Goal: Transaction & Acquisition: Purchase product/service

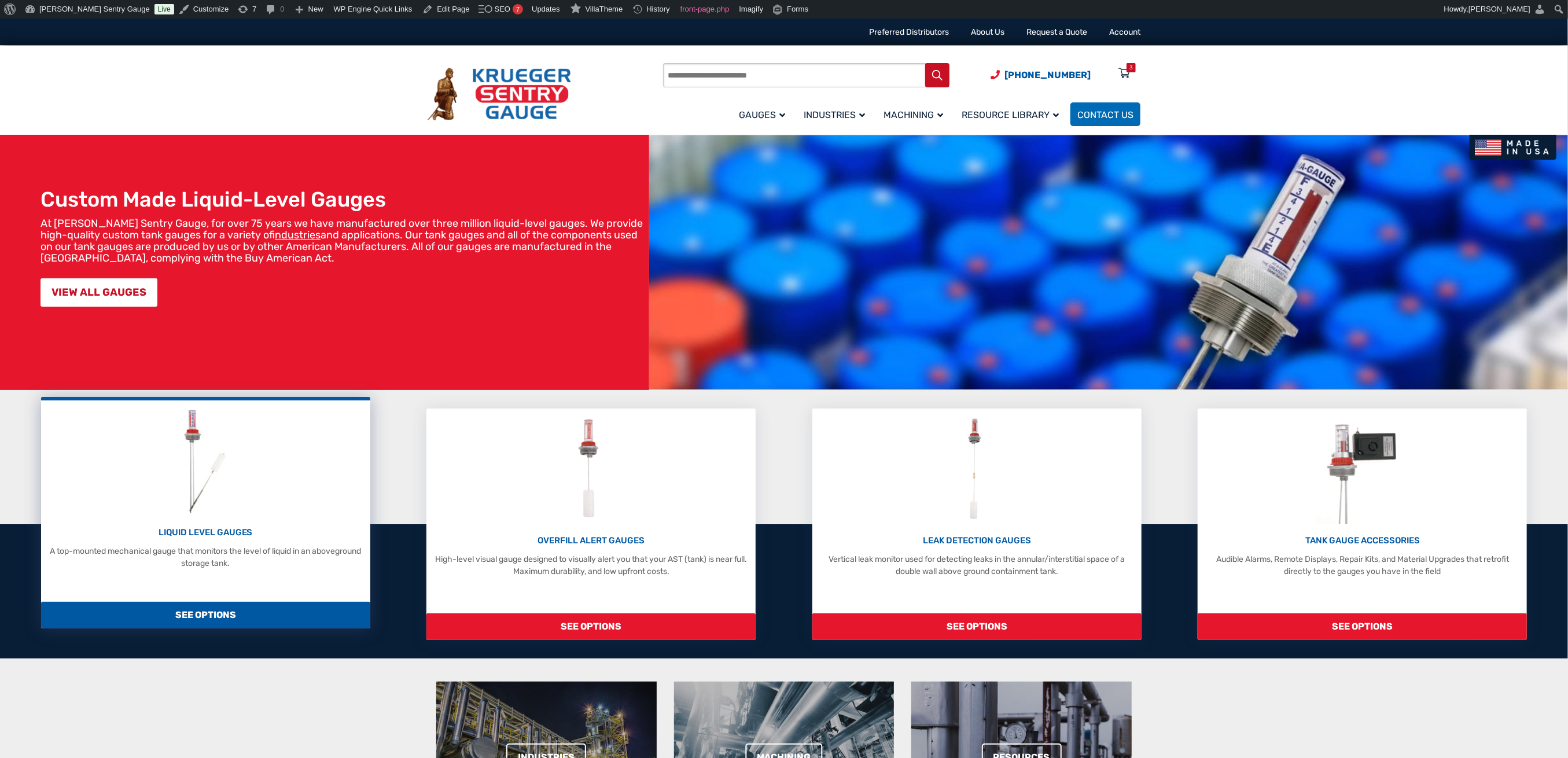
click at [182, 539] on div "LIQUID LEVEL GAUGES A top-mounted mechanical gauge that monitors the level of l…" at bounding box center [205, 547] width 318 height 43
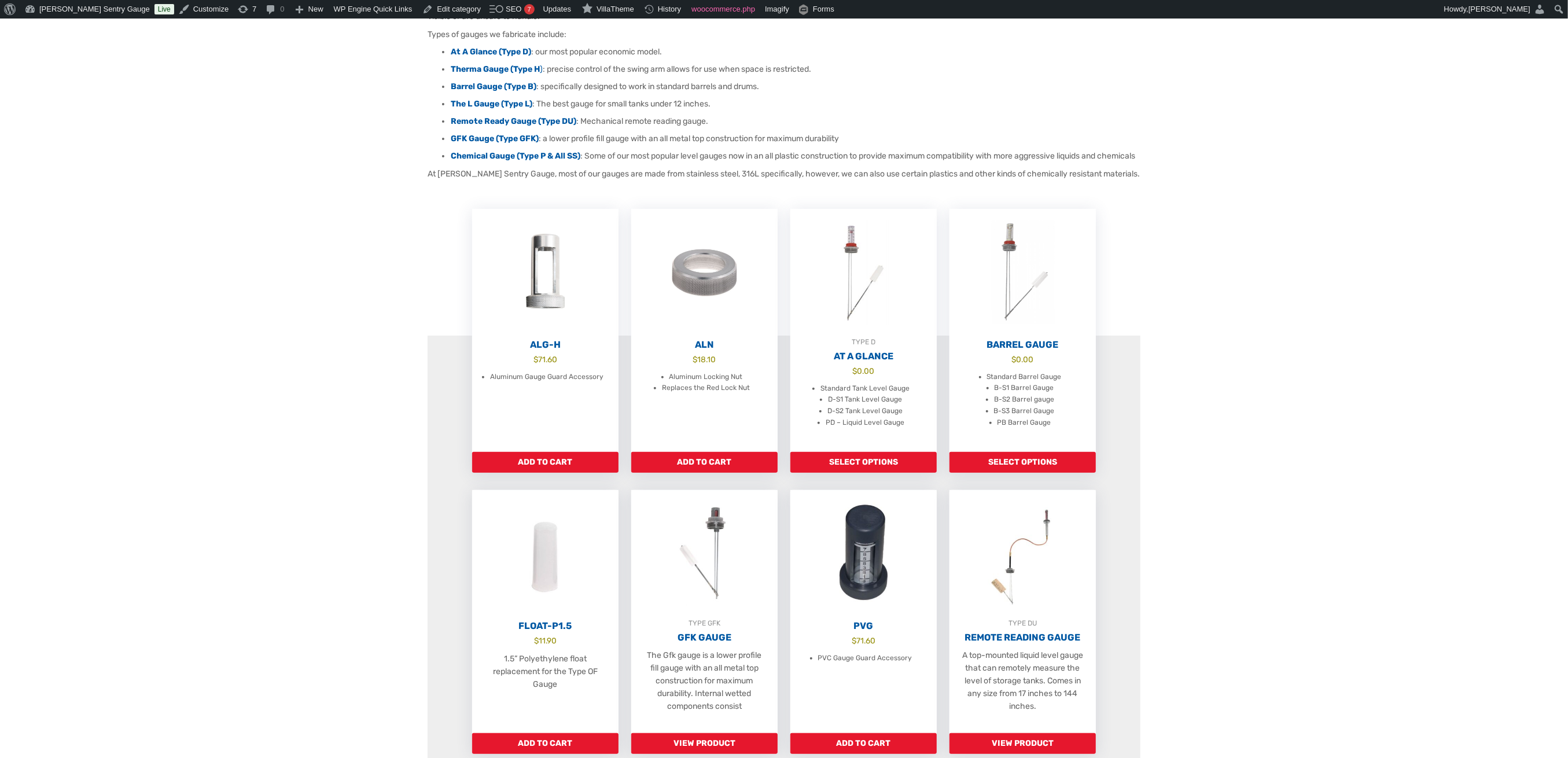
scroll to position [463, 0]
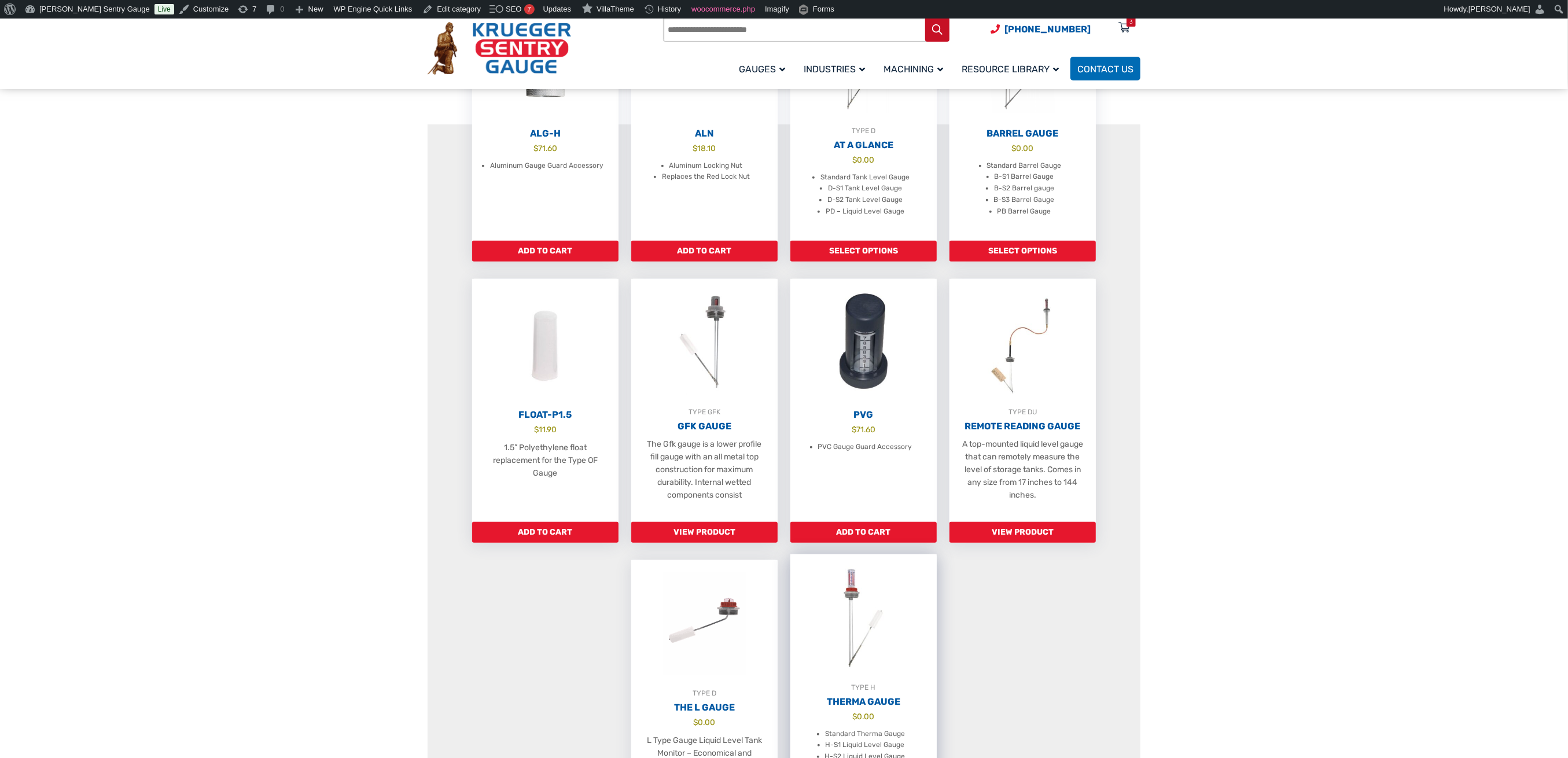
click at [846, 634] on img at bounding box center [863, 617] width 147 height 127
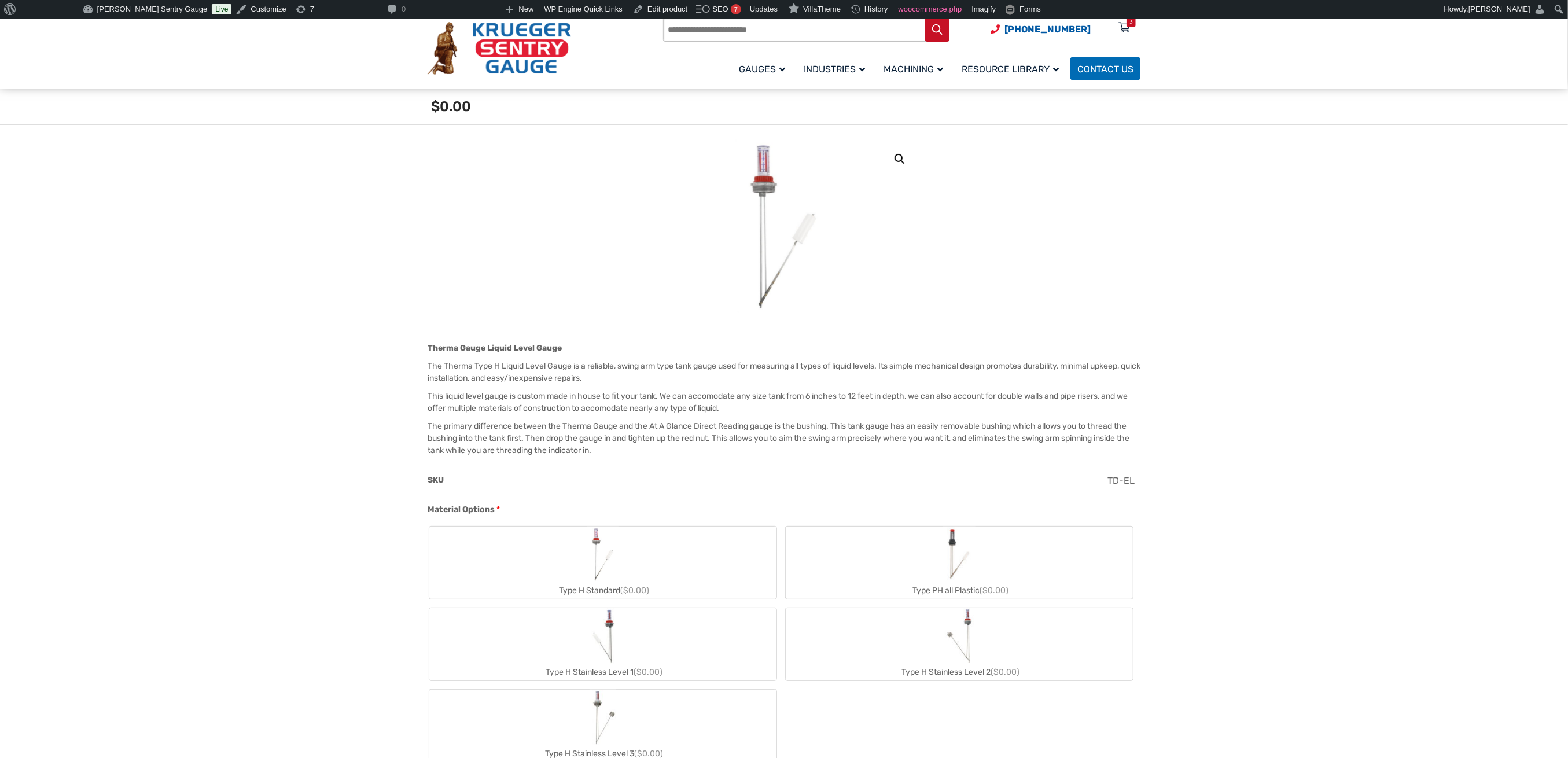
scroll to position [231, 0]
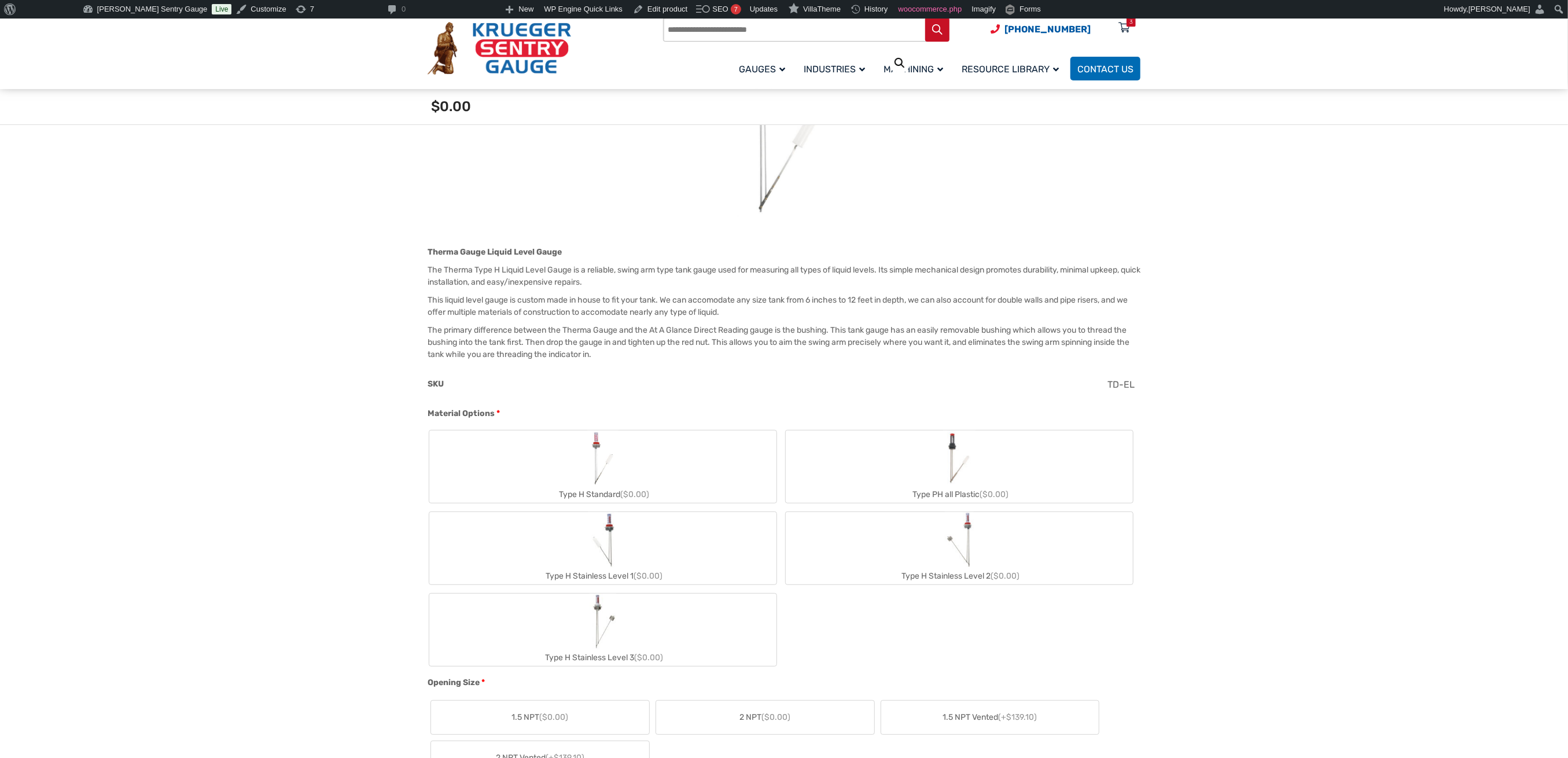
click at [655, 610] on label "Type H Stainless Level 3 ($0.00)" at bounding box center [603, 629] width 347 height 72
type input "**"
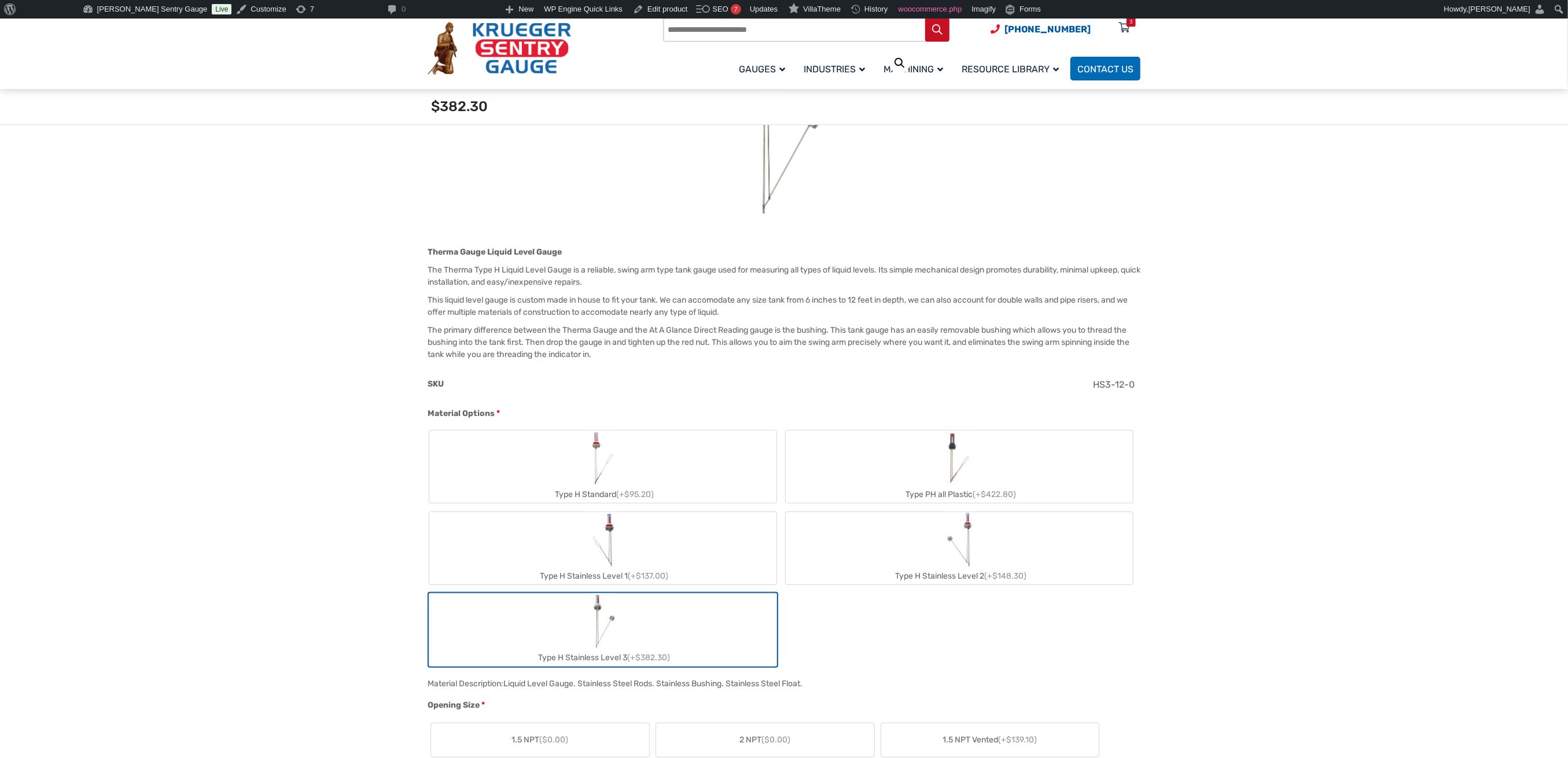
click at [635, 629] on label "Type H Stainless Level 3 (+$382.30)" at bounding box center [603, 629] width 347 height 72
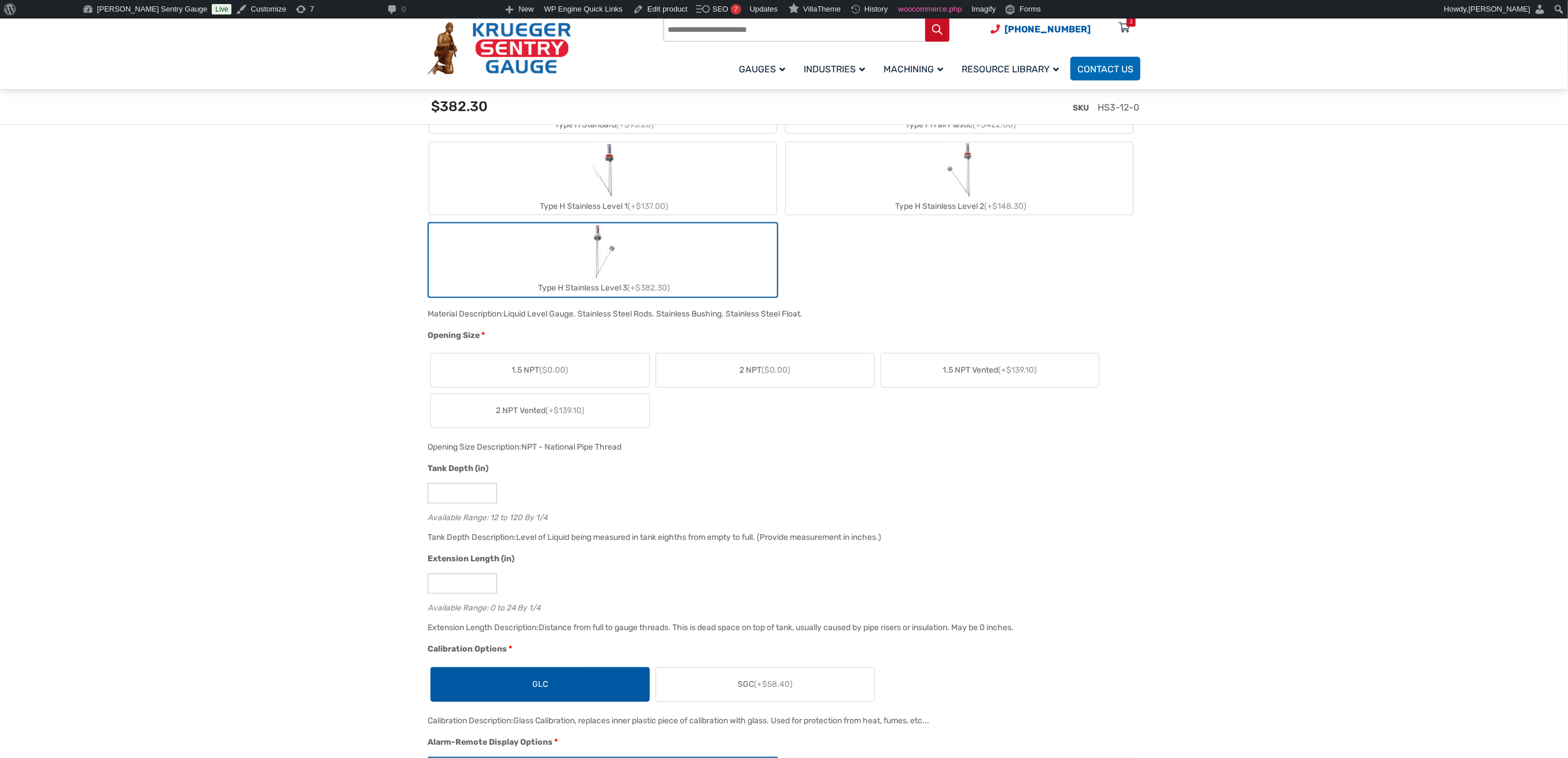
scroll to position [771, 0]
